Goal: Download file/media

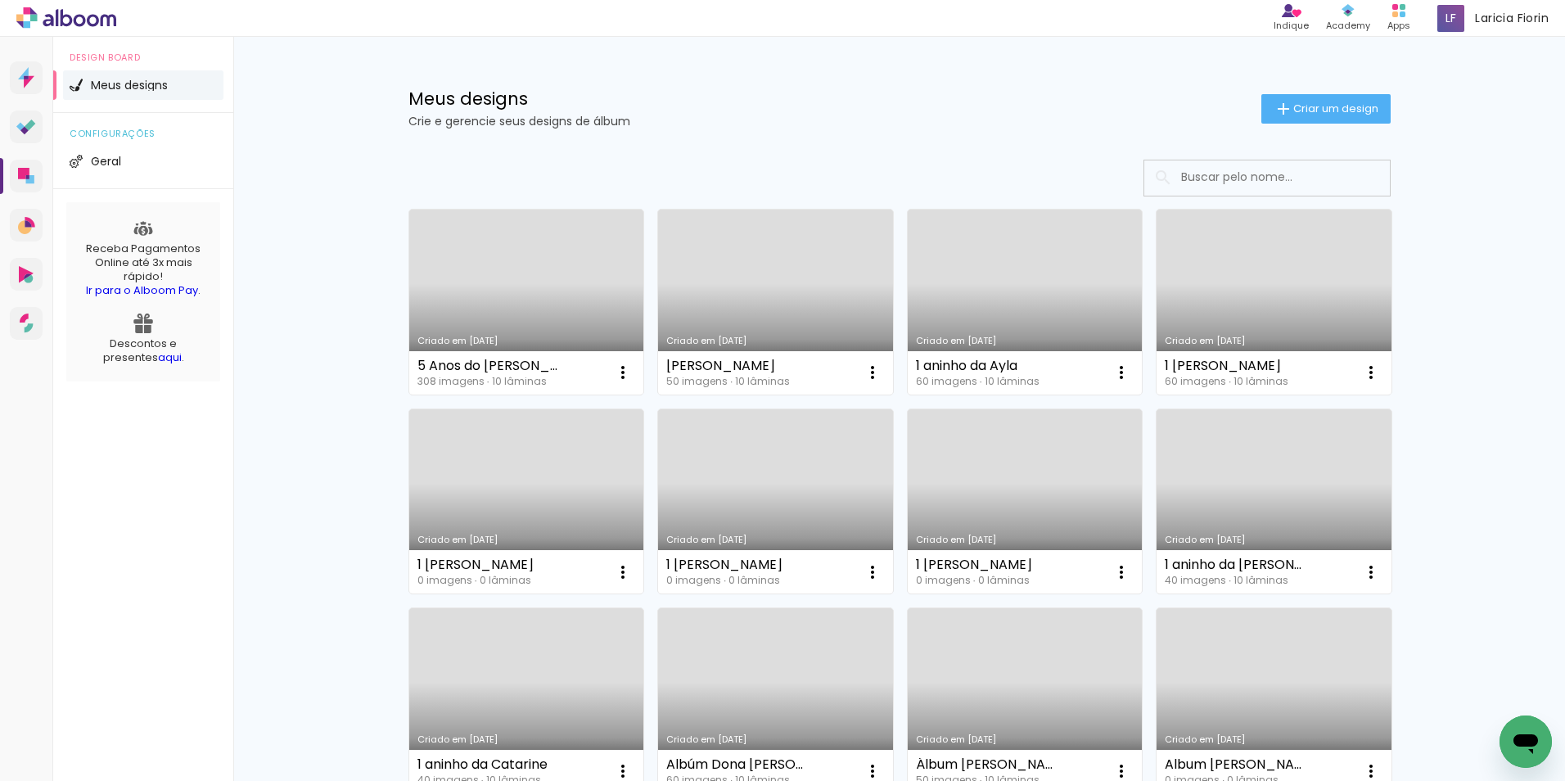
click at [1288, 304] on link "Criado em [DATE]" at bounding box center [1274, 302] width 235 height 185
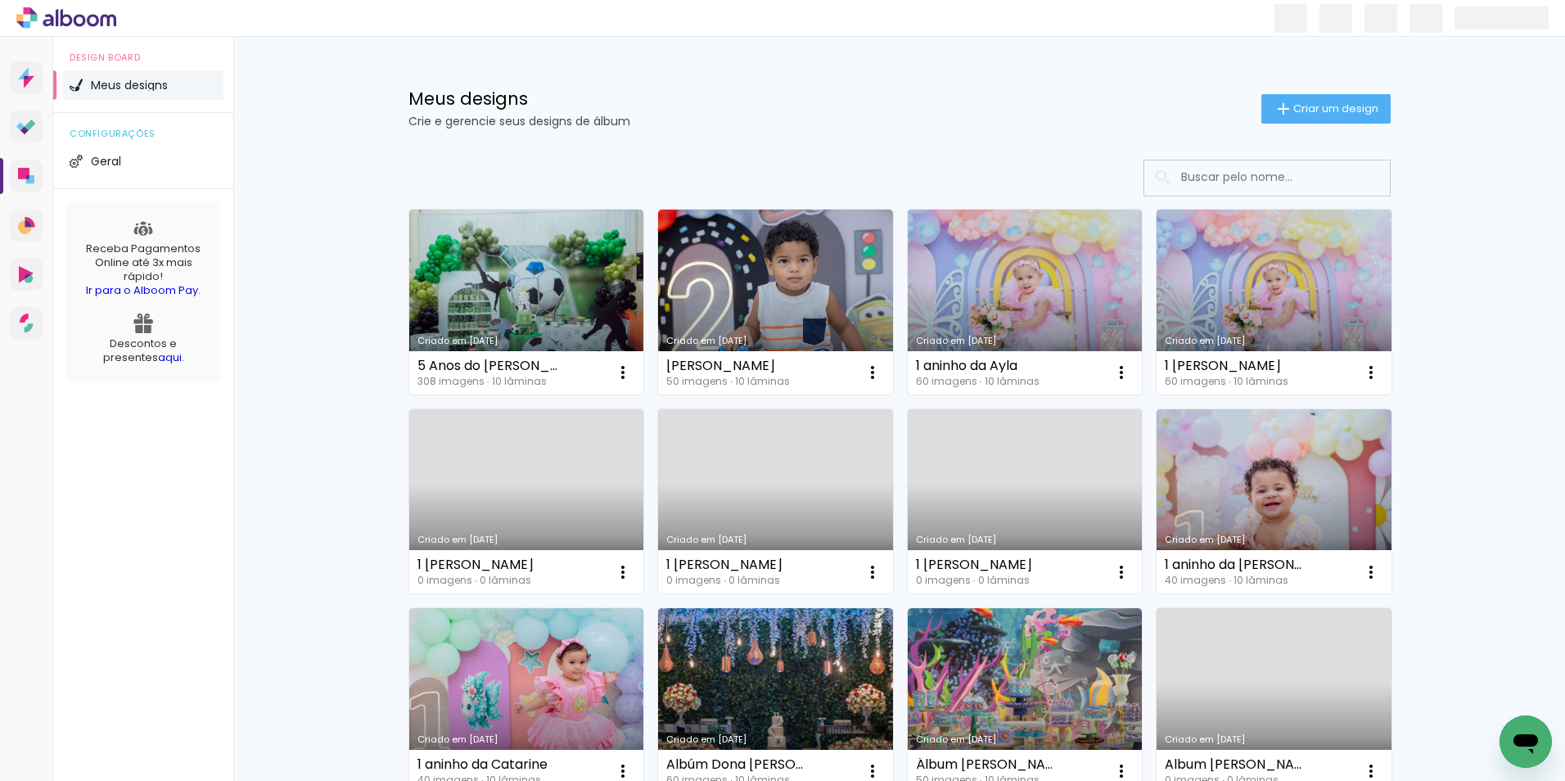
click at [1010, 265] on link "Criado em [DATE]" at bounding box center [1025, 302] width 235 height 185
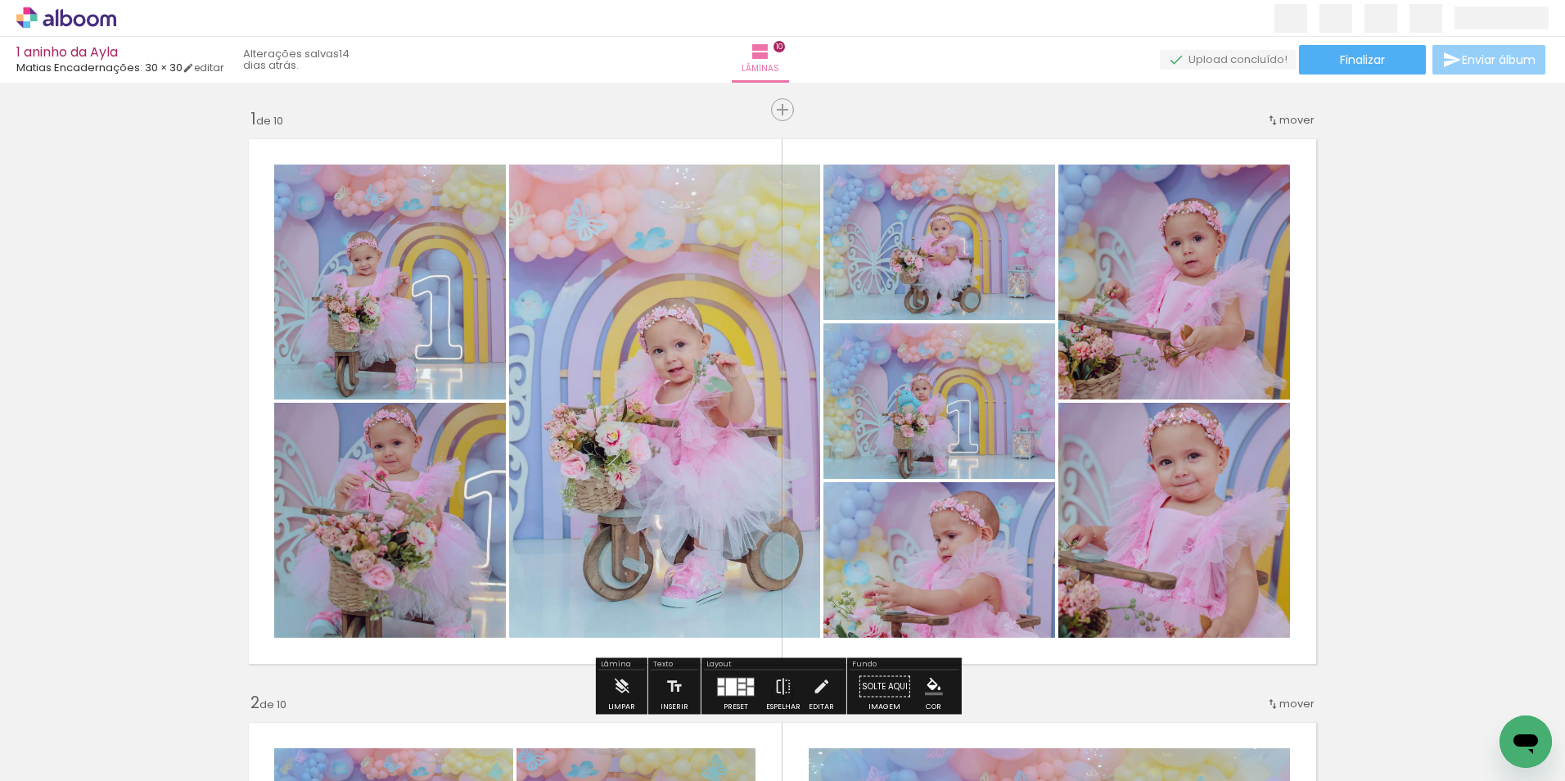
click at [1481, 55] on span "Enviar álbum" at bounding box center [1499, 59] width 74 height 11
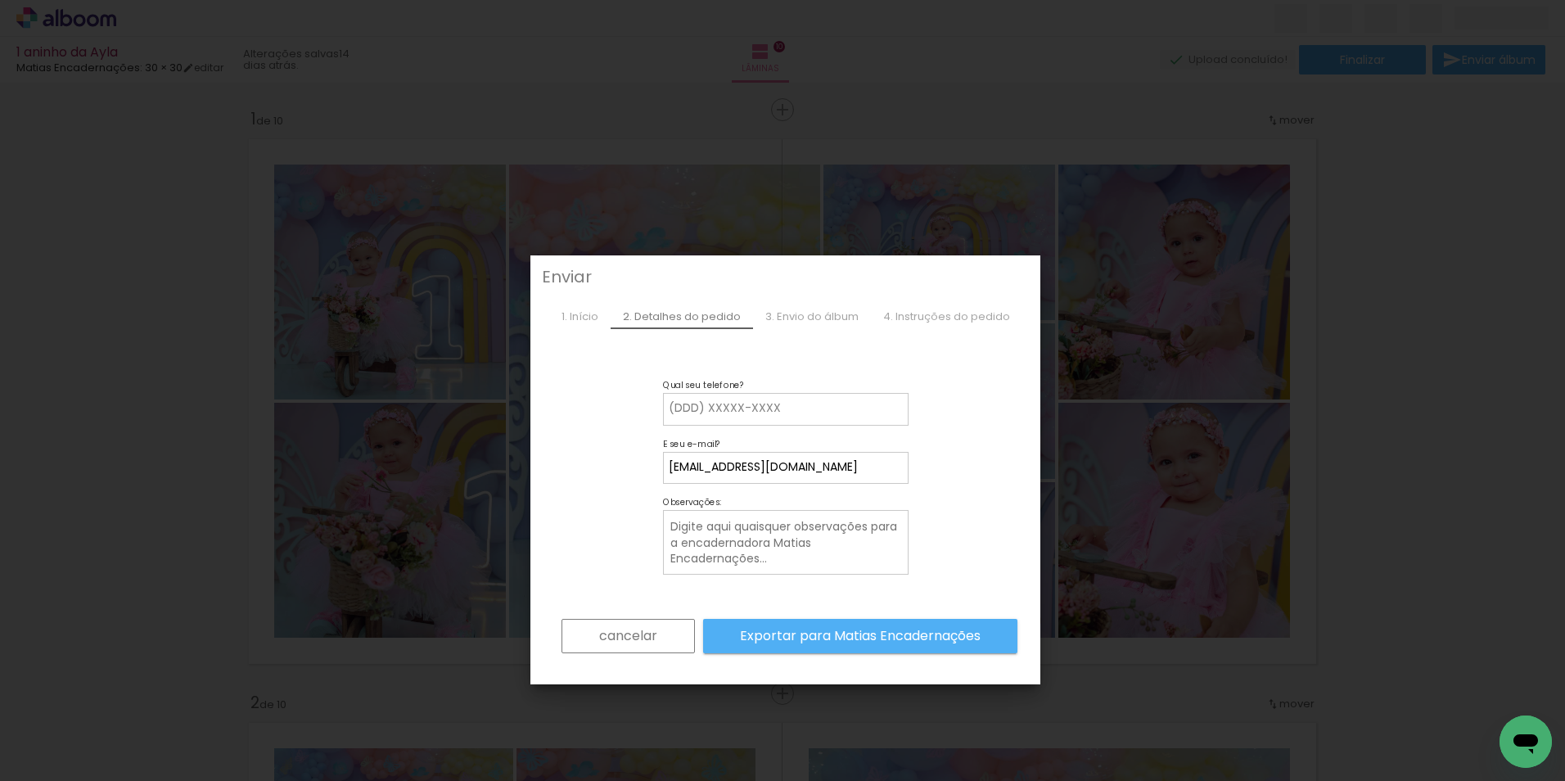
click at [0, 0] on slot "cancelar" at bounding box center [0, 0] width 0 height 0
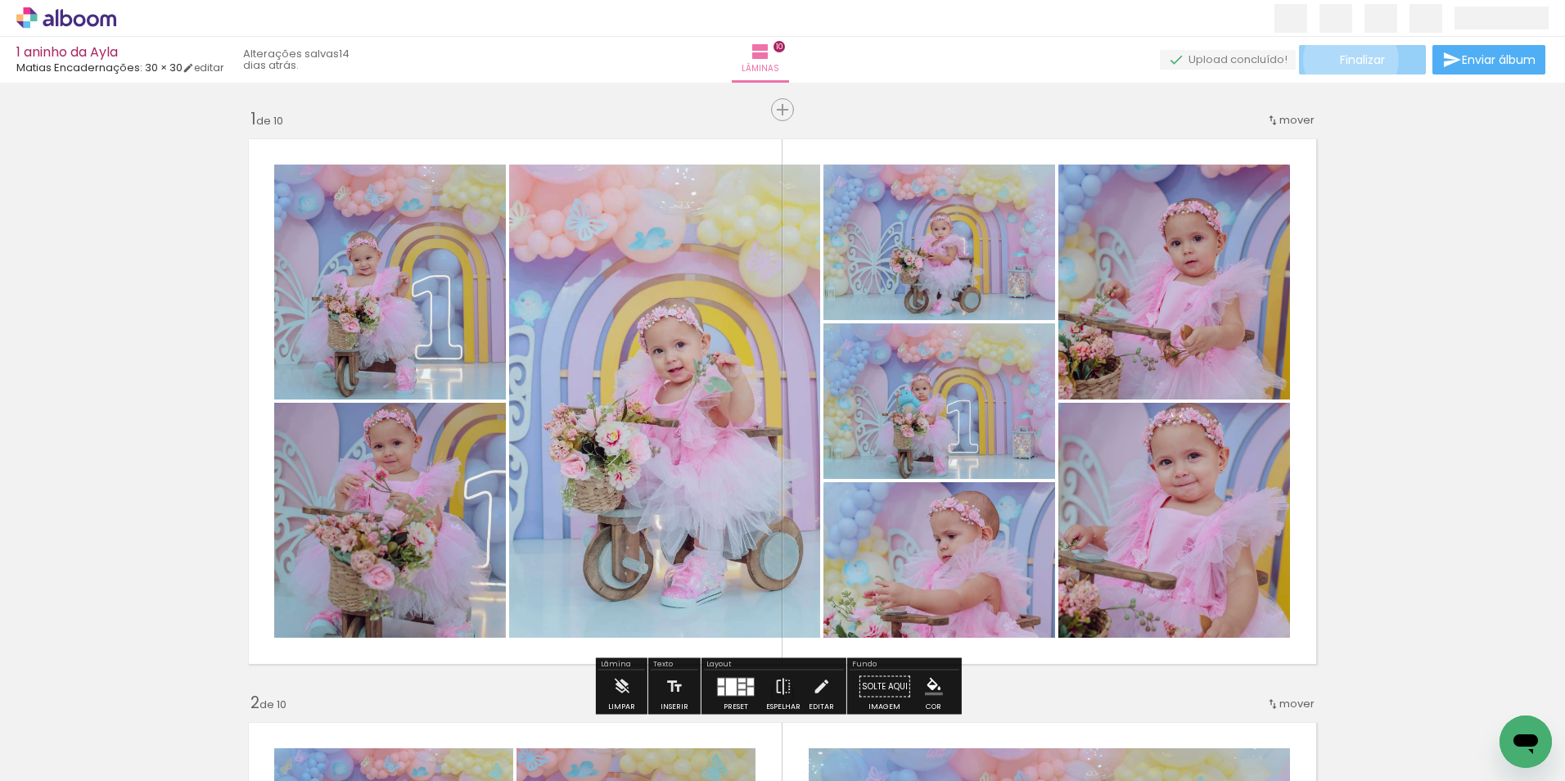
click at [1345, 60] on span "Finalizar" at bounding box center [1362, 59] width 45 height 11
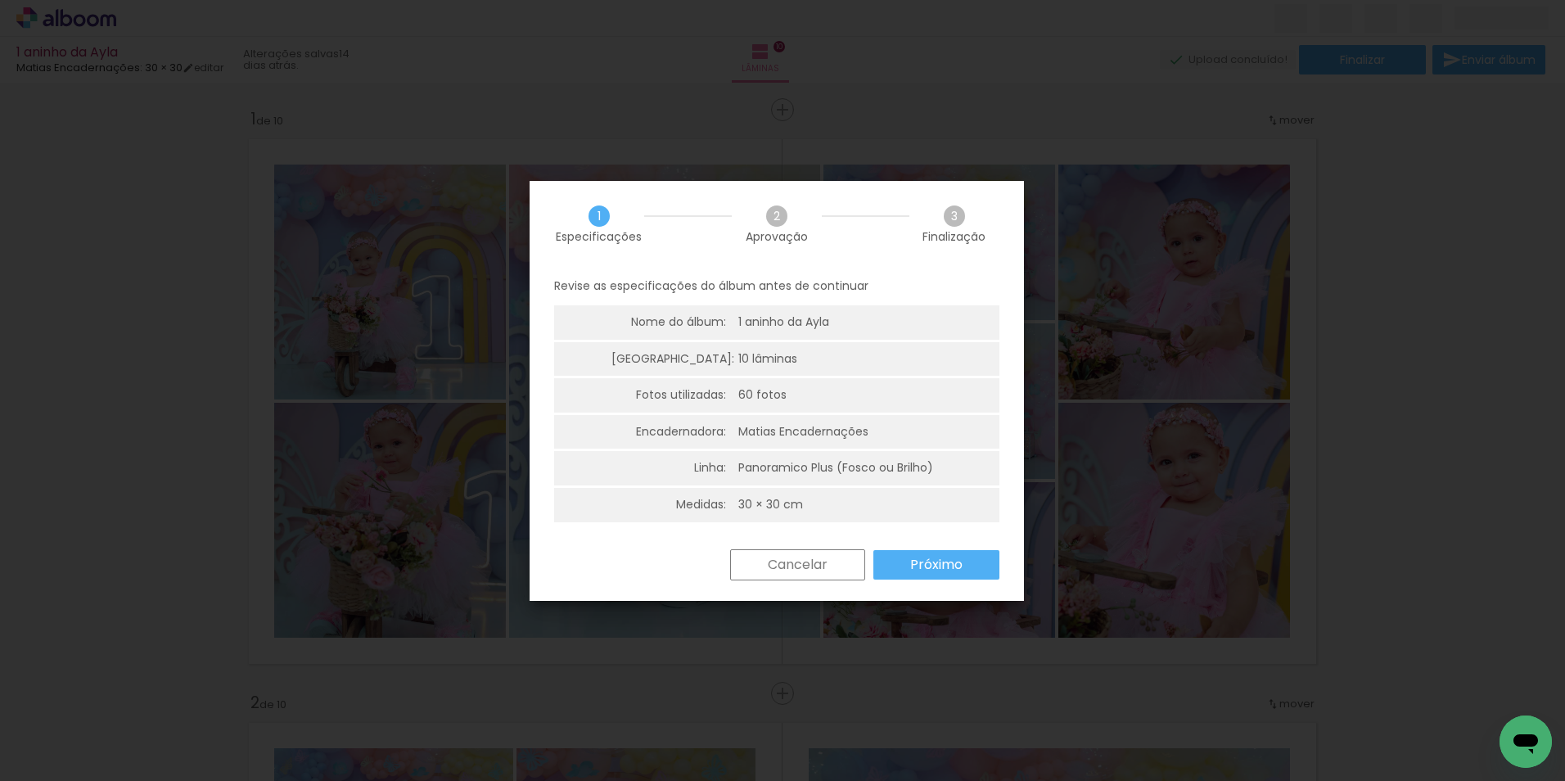
click at [0, 0] on div "Cancelar Próximo" at bounding box center [0, 0] width 0 height 0
click at [0, 0] on slot "Próximo" at bounding box center [0, 0] width 0 height 0
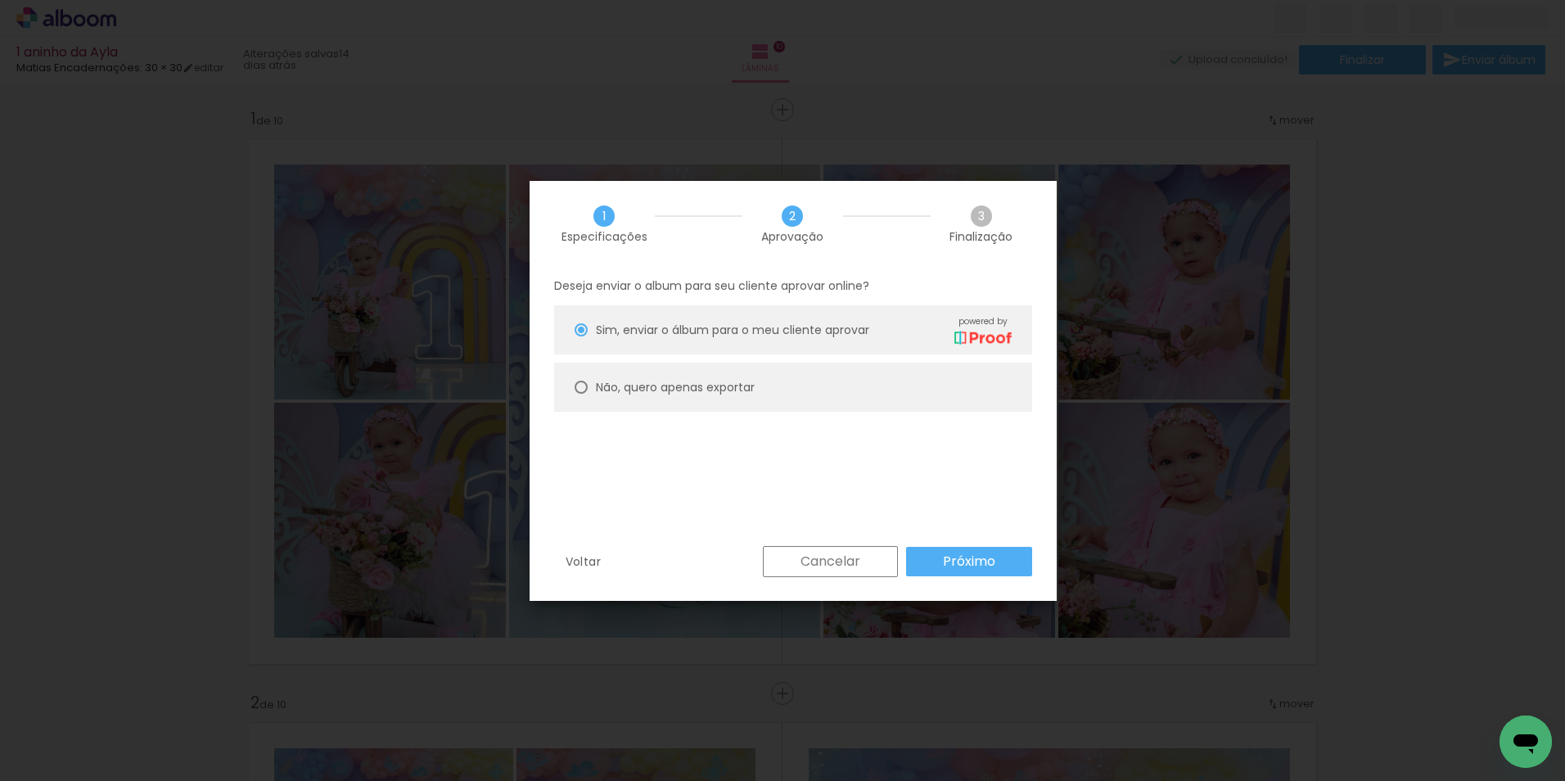
type paper-radio-button "on"
click at [0, 0] on paper-button "Próximo" at bounding box center [0, 0] width 0 height 0
type input "Alta, 300 DPI"
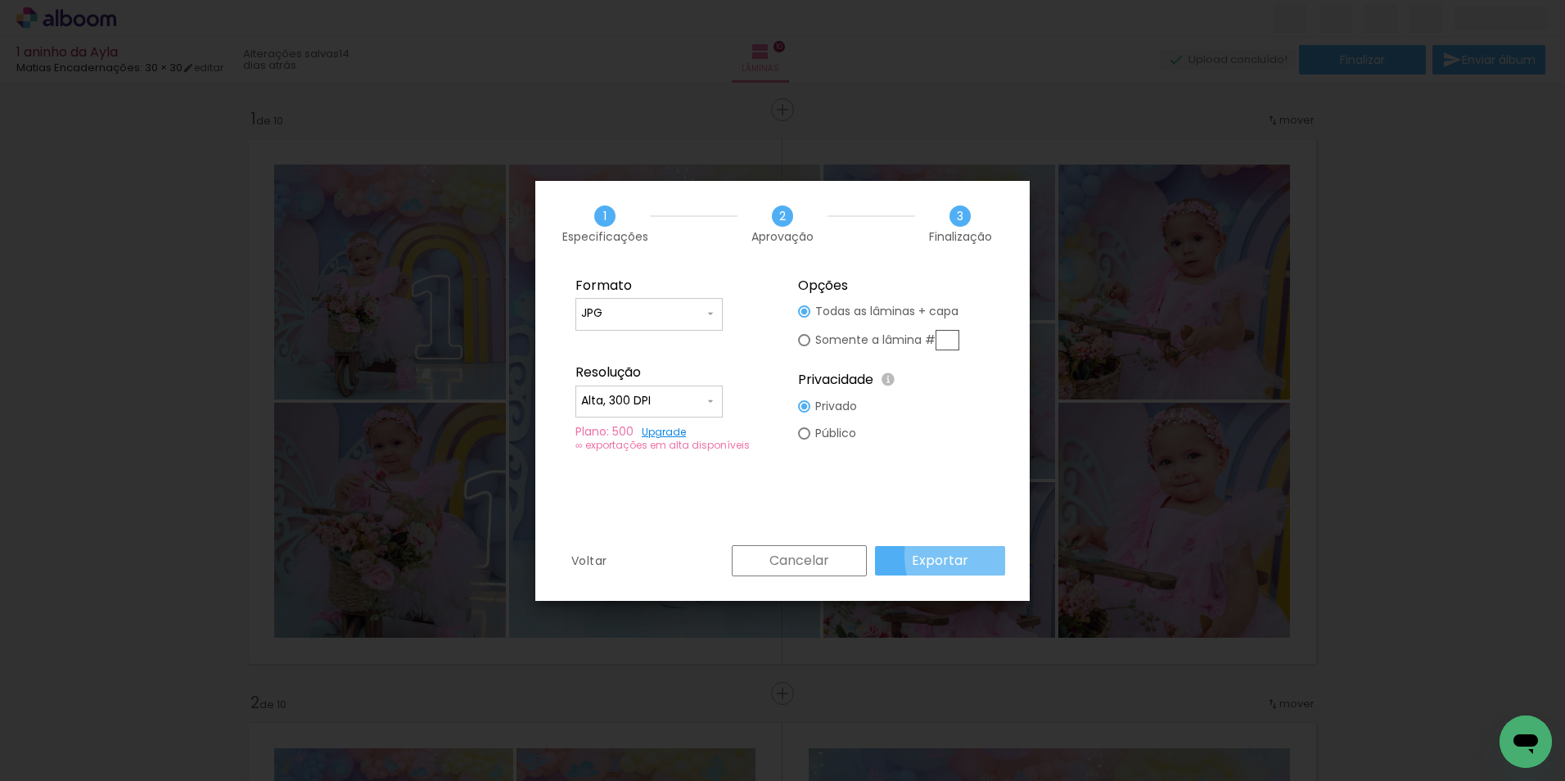
click at [0, 0] on paper-button "Exportar" at bounding box center [0, 0] width 0 height 0
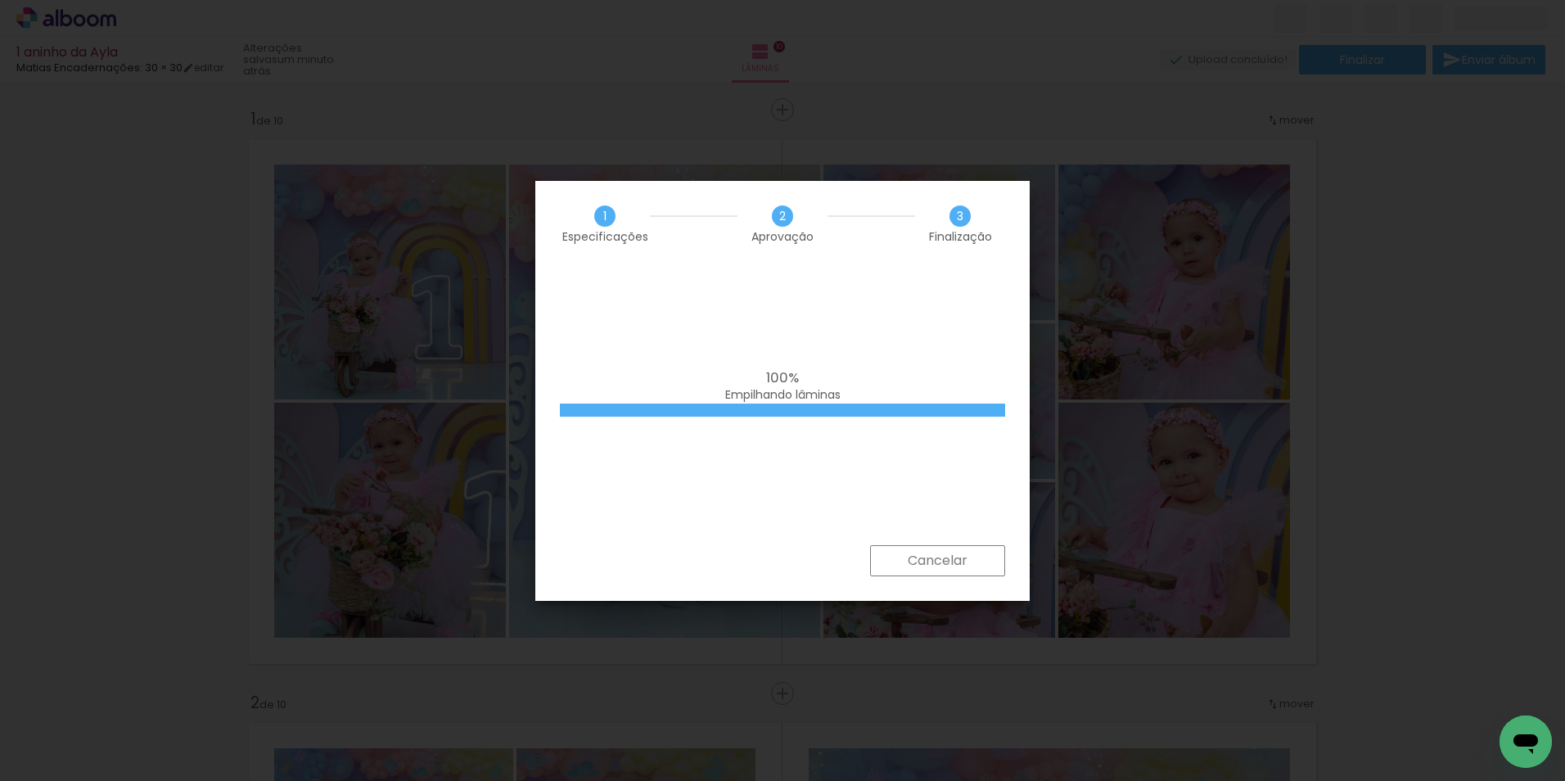
click at [1489, 471] on iron-overlay-backdrop at bounding box center [782, 390] width 1565 height 781
